Goal: Information Seeking & Learning: Learn about a topic

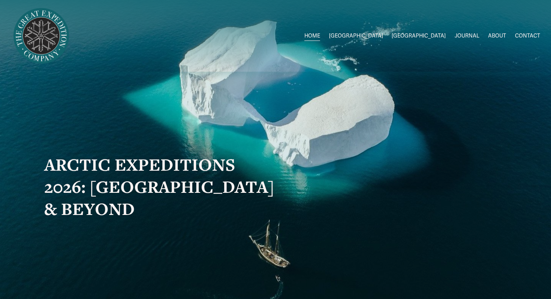
click at [383, 38] on span "[GEOGRAPHIC_DATA]" at bounding box center [356, 36] width 54 height 10
click at [0, 0] on span "2026 Expeditions" at bounding box center [0, 0] width 0 height 0
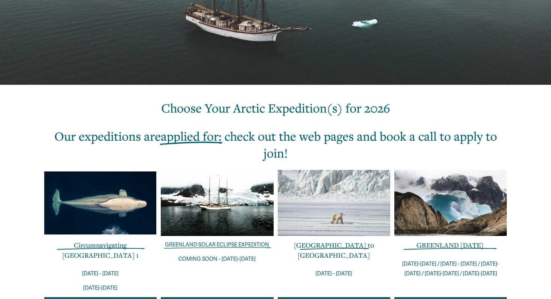
scroll to position [165, 0]
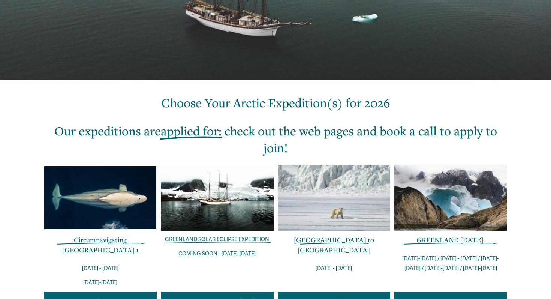
click at [78, 208] on div at bounding box center [100, 197] width 112 height 63
